Goal: Transaction & Acquisition: Purchase product/service

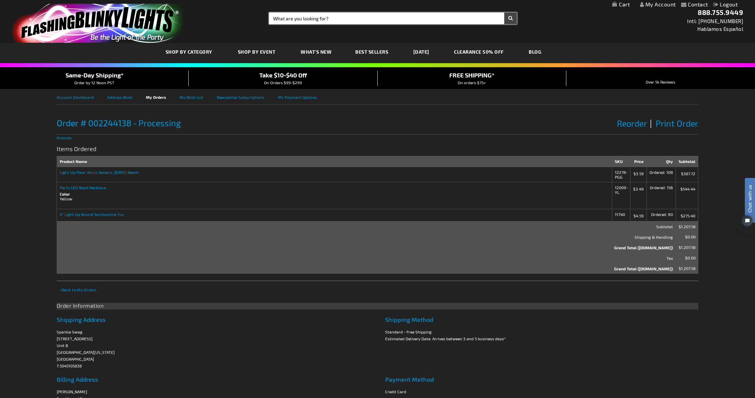
click at [346, 21] on input "Search" at bounding box center [393, 19] width 248 height 12
type input "tambourines"
click at [504, 13] on button "Search" at bounding box center [510, 19] width 13 height 12
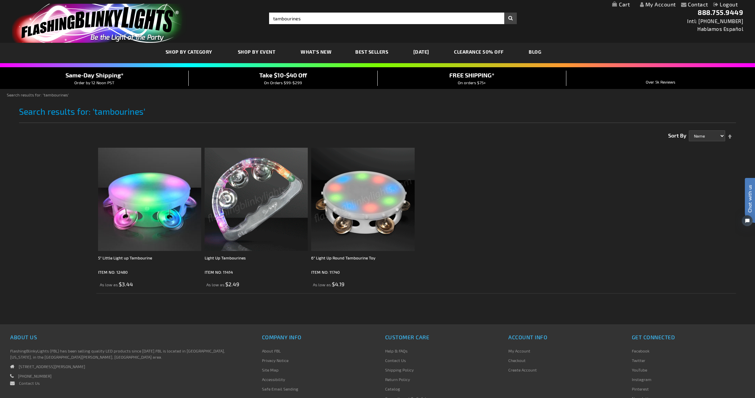
click at [373, 196] on img at bounding box center [362, 199] width 103 height 103
